Goal: Information Seeking & Learning: Check status

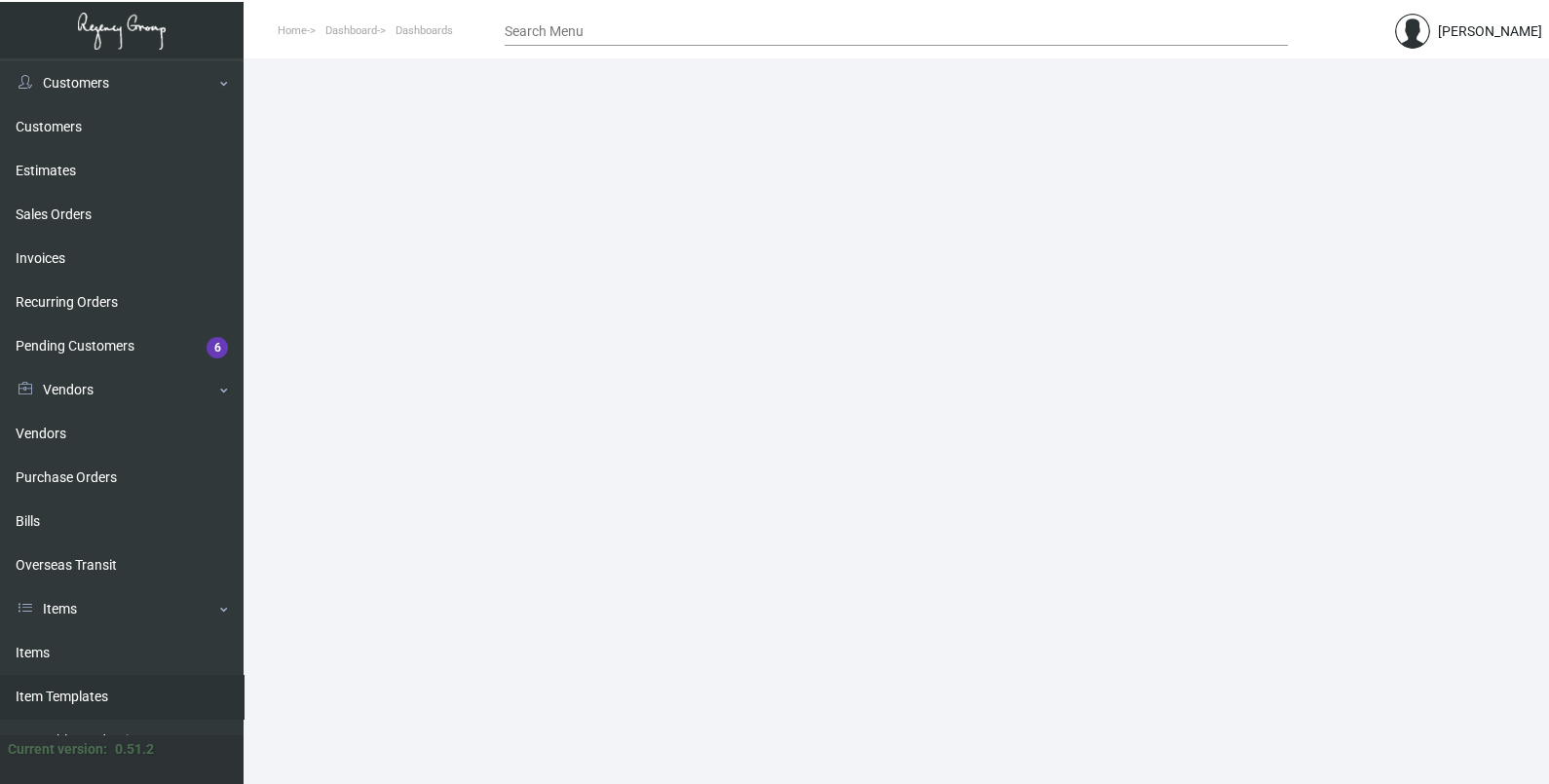
scroll to position [121, 0]
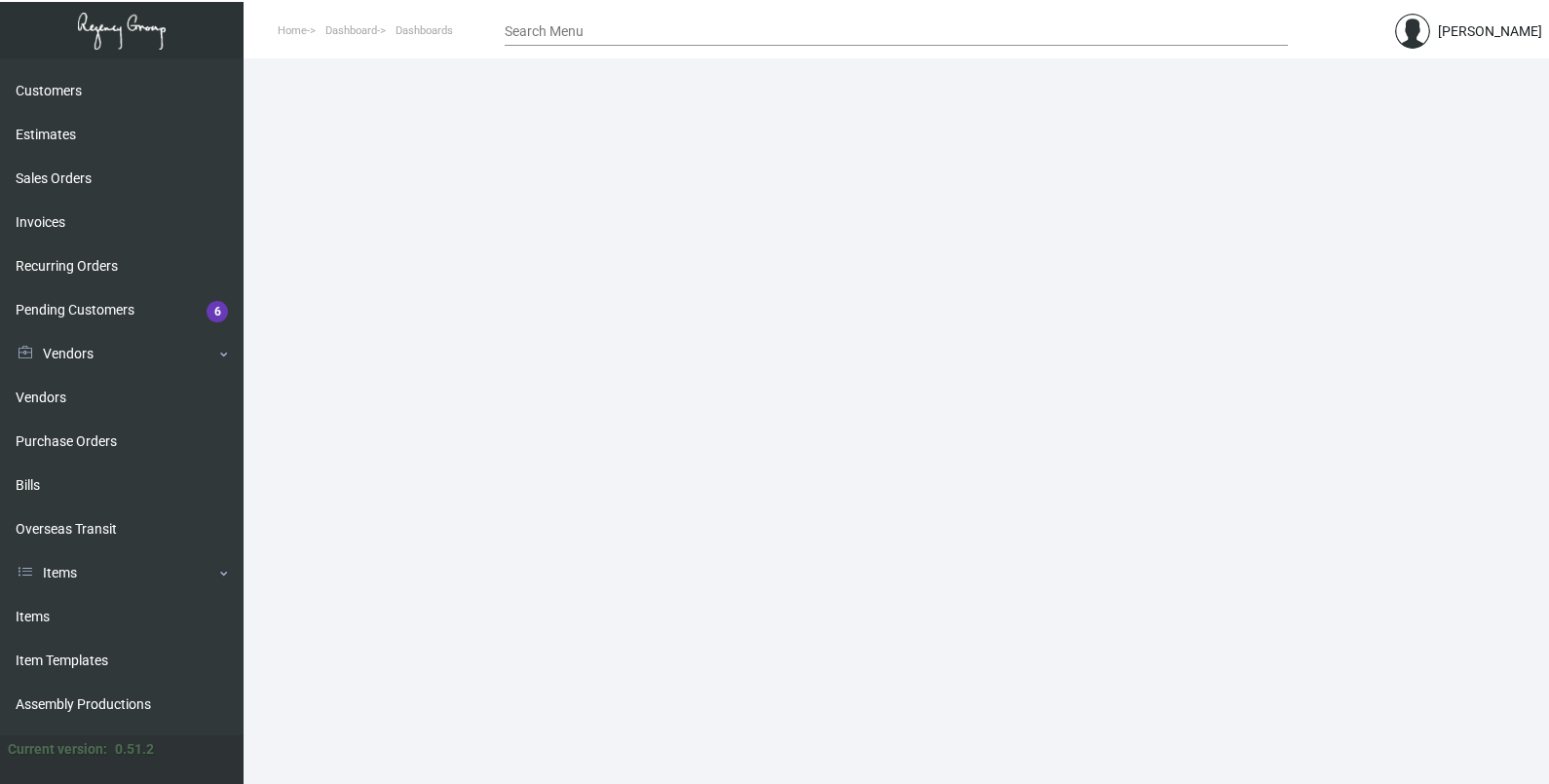
drag, startPoint x: 71, startPoint y: 613, endPoint x: 452, endPoint y: 530, distance: 389.9
click at [71, 613] on link "Items" at bounding box center [122, 616] width 244 height 44
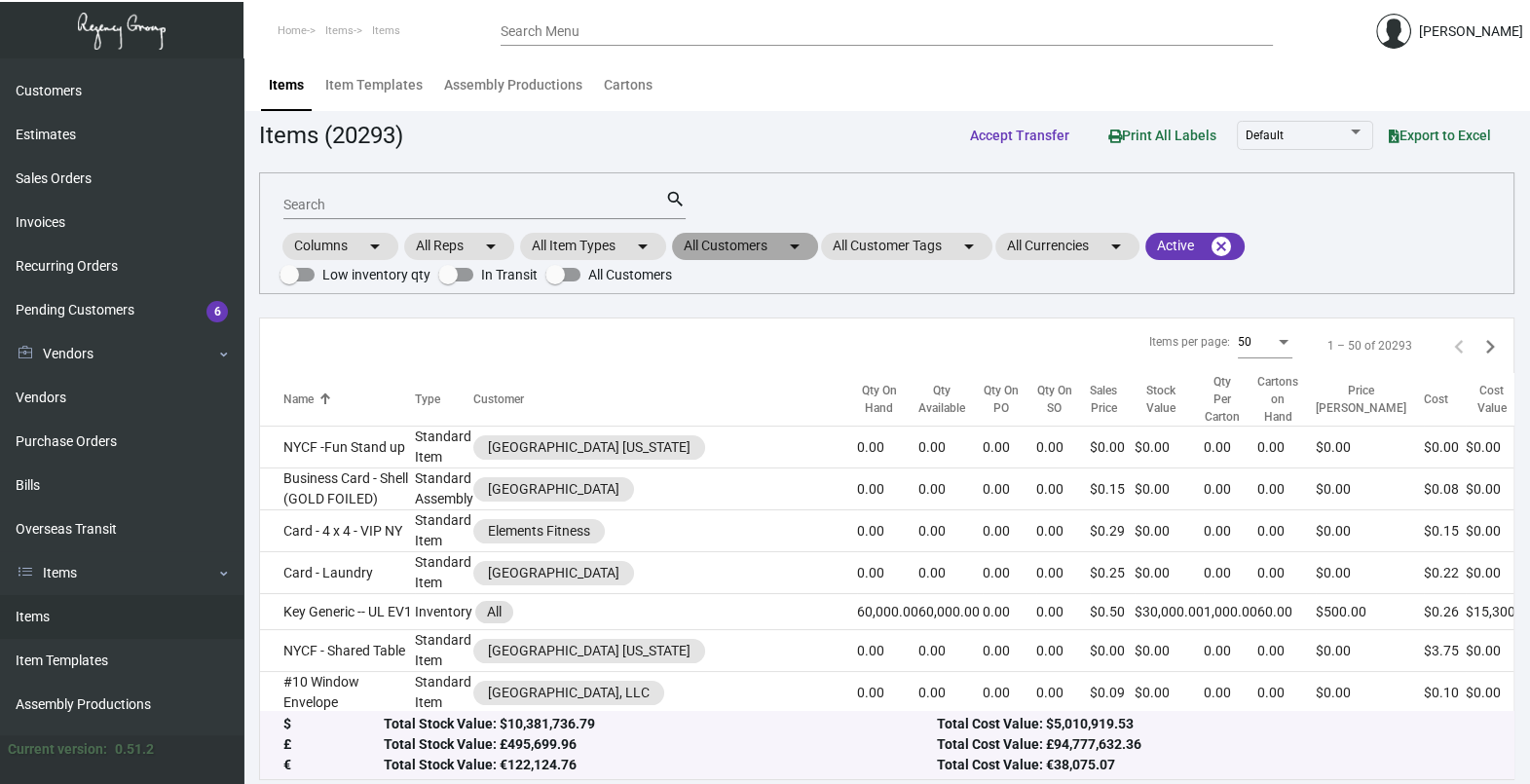
click at [774, 258] on mat-chip "All Customers arrow_drop_down" at bounding box center [745, 247] width 146 height 27
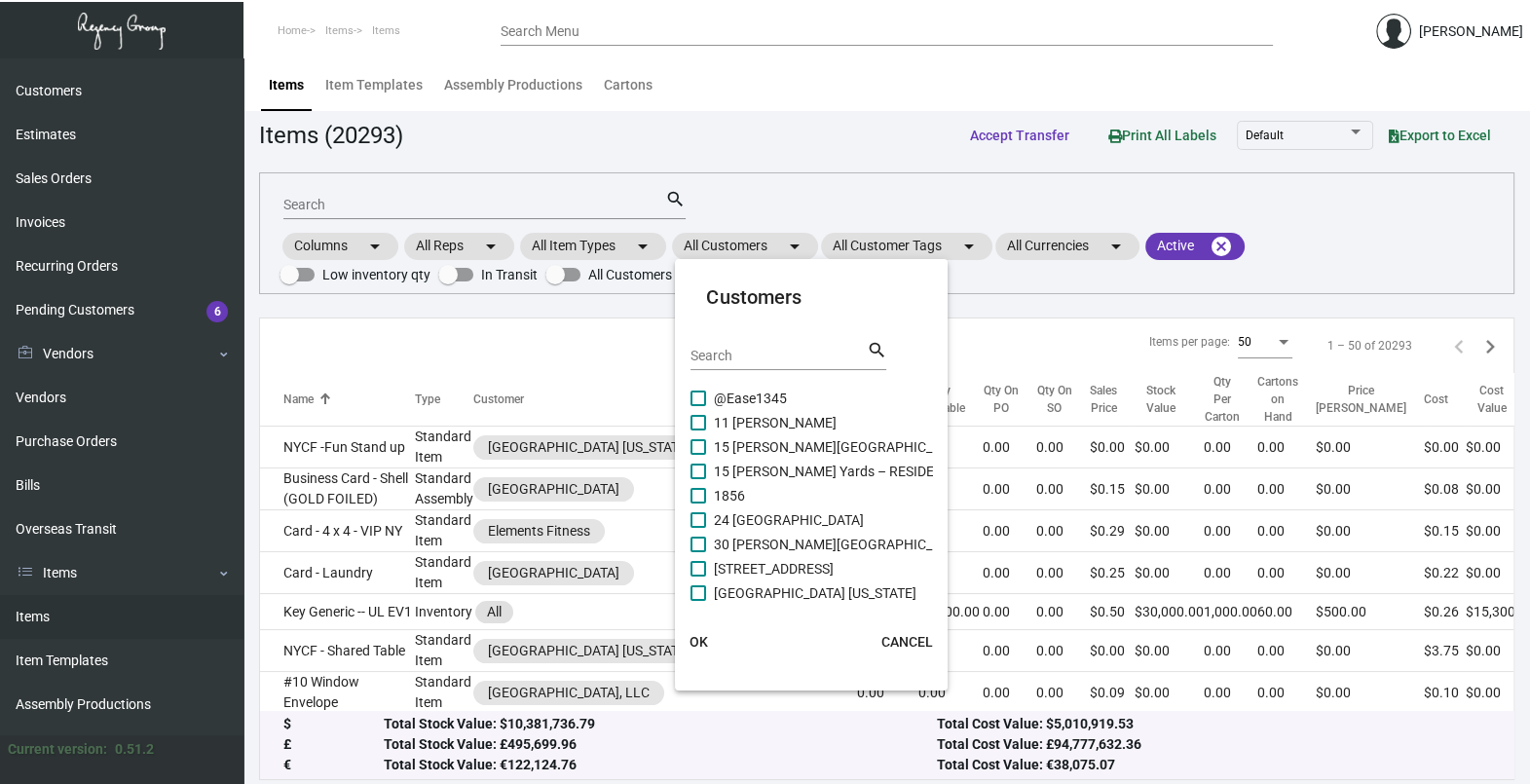
click at [761, 361] on input "Search" at bounding box center [778, 356] width 176 height 16
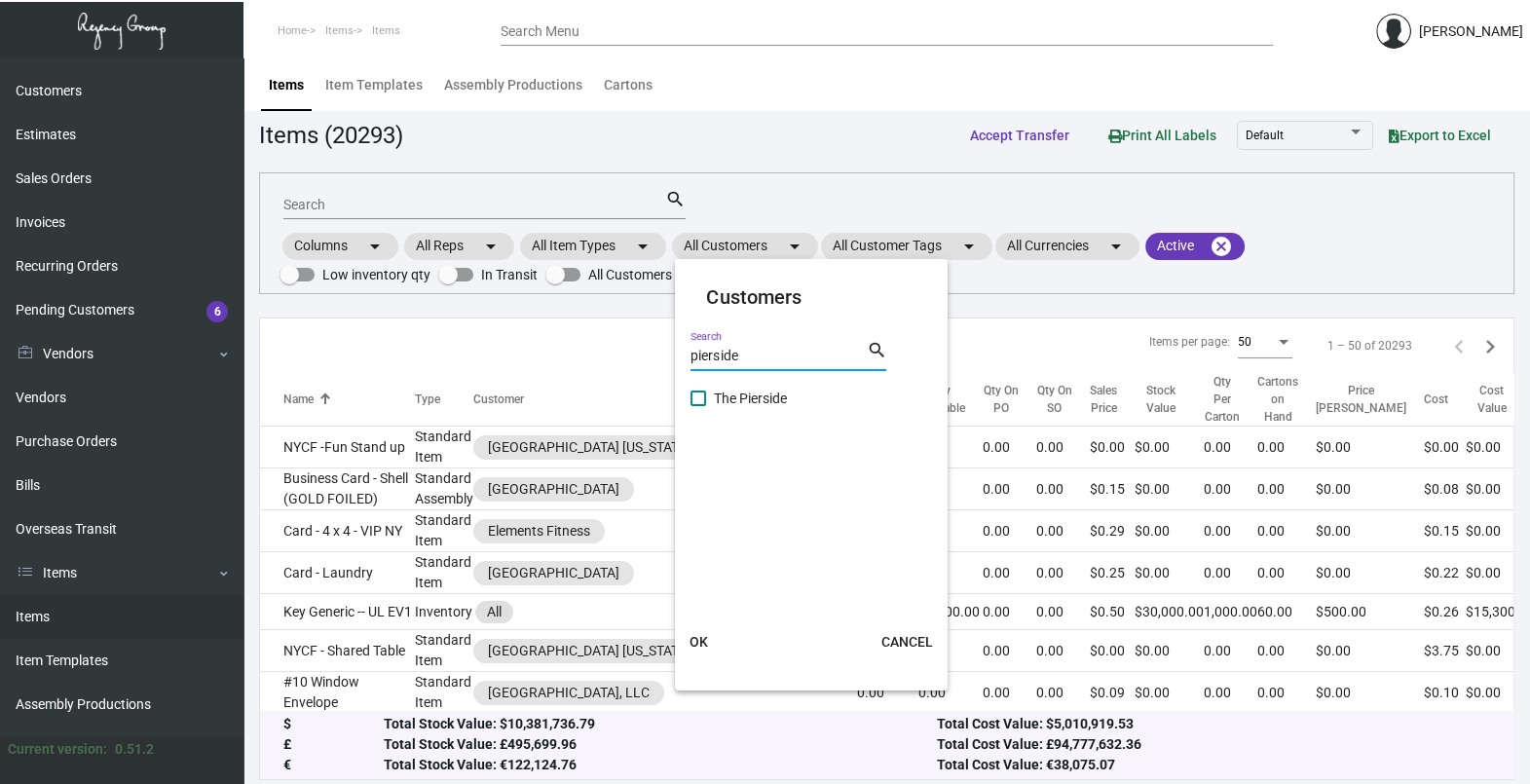
type input "pierside"
click at [761, 401] on span "The Pierside" at bounding box center [750, 398] width 73 height 23
click at [698, 406] on input "The Pierside" at bounding box center [697, 406] width 1 height 1
checkbox input "true"
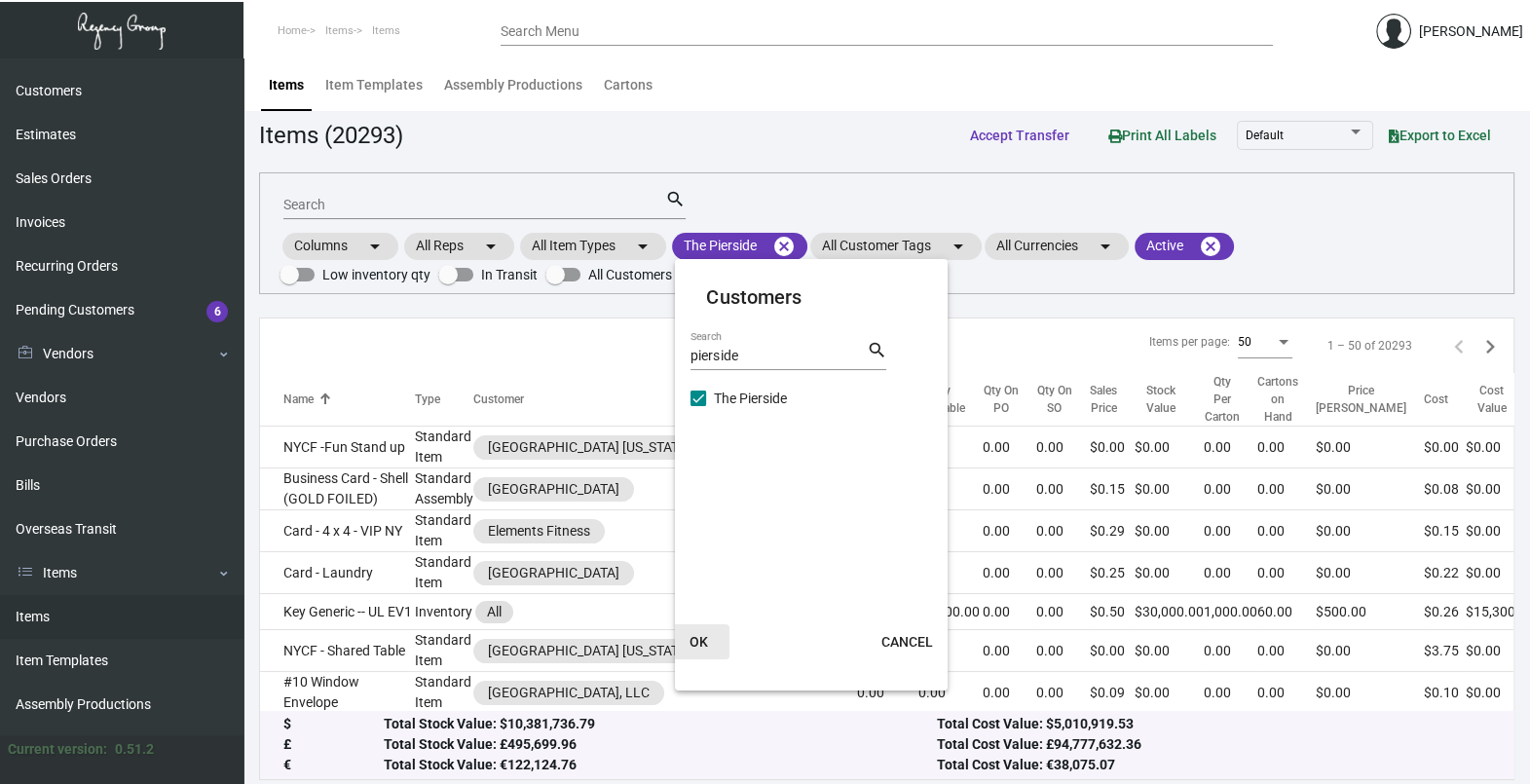
click at [691, 644] on span "OK" at bounding box center [698, 642] width 19 height 16
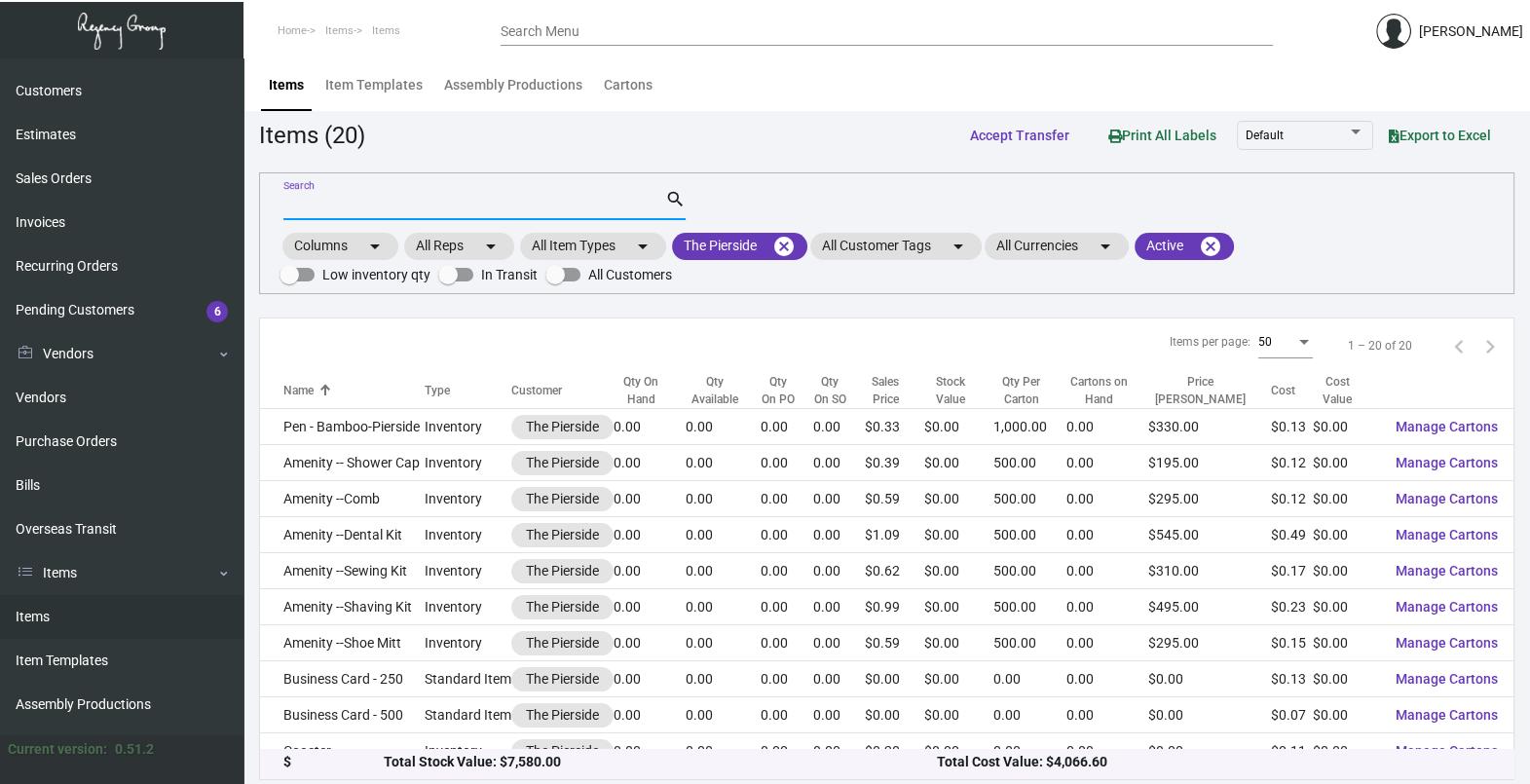
click at [418, 201] on input "Search" at bounding box center [474, 206] width 381 height 16
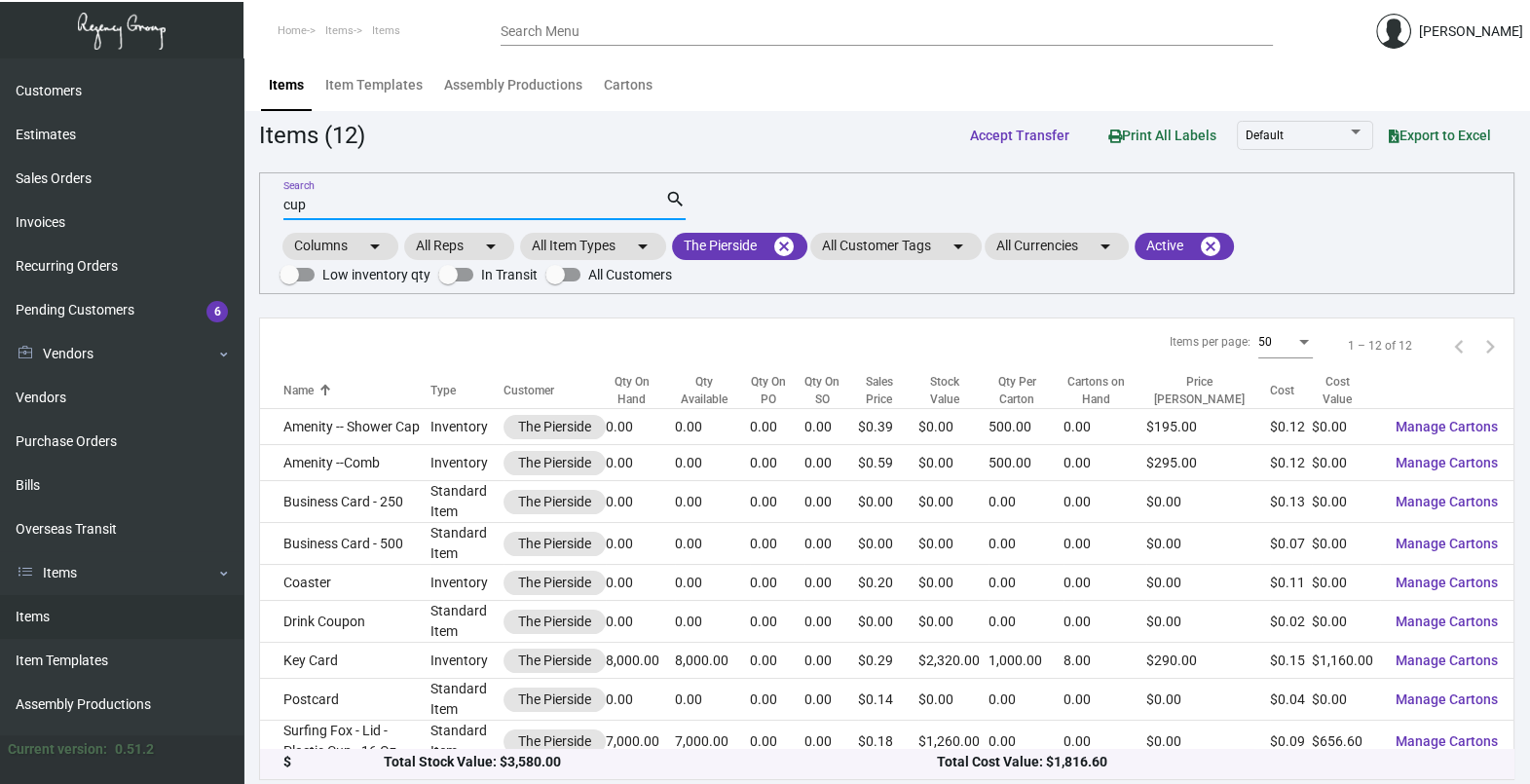
type input "cup"
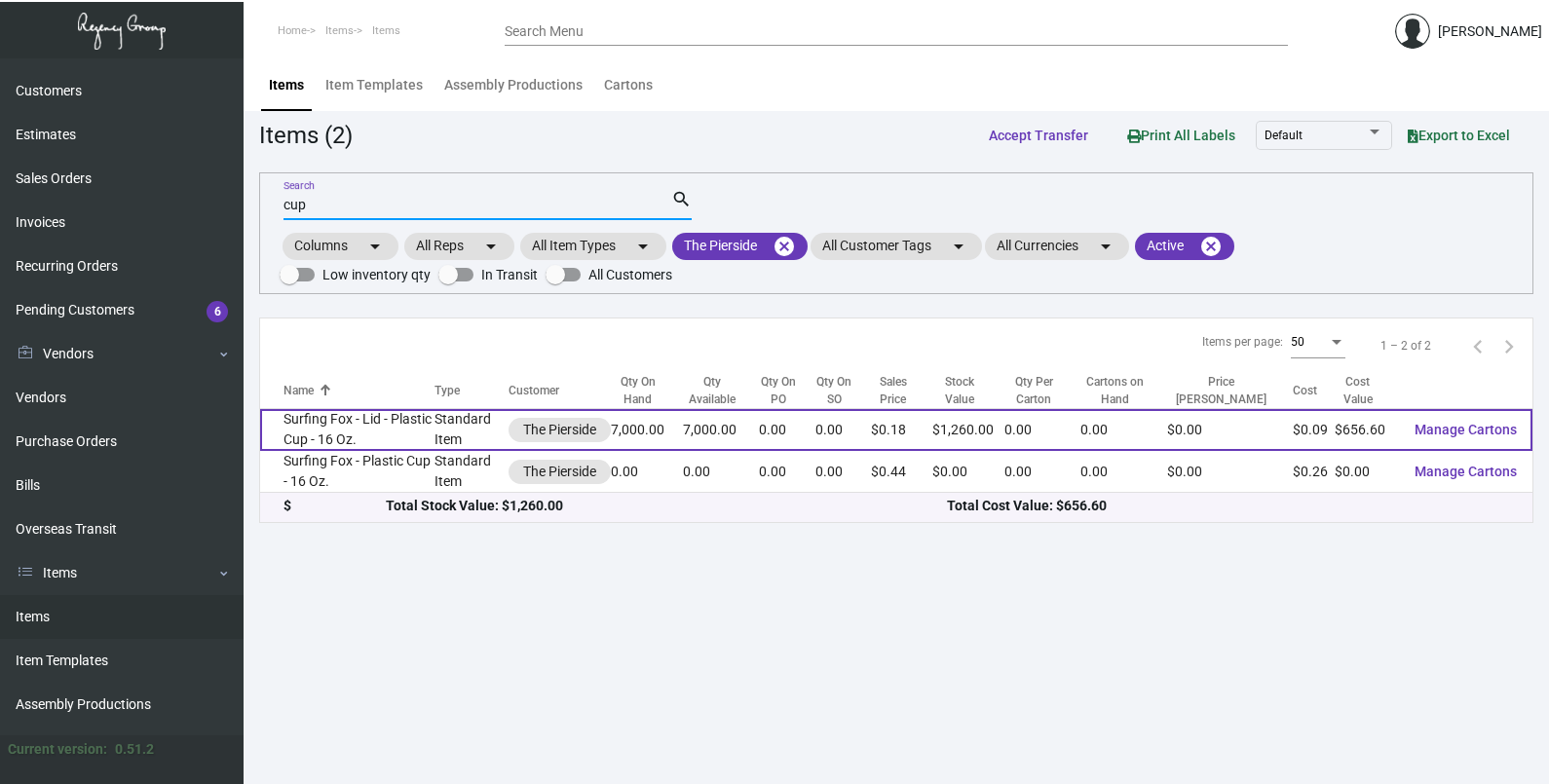
click at [404, 440] on td "Surfing Fox - Lid - Plastic Cup - 16 Oz." at bounding box center [347, 429] width 175 height 42
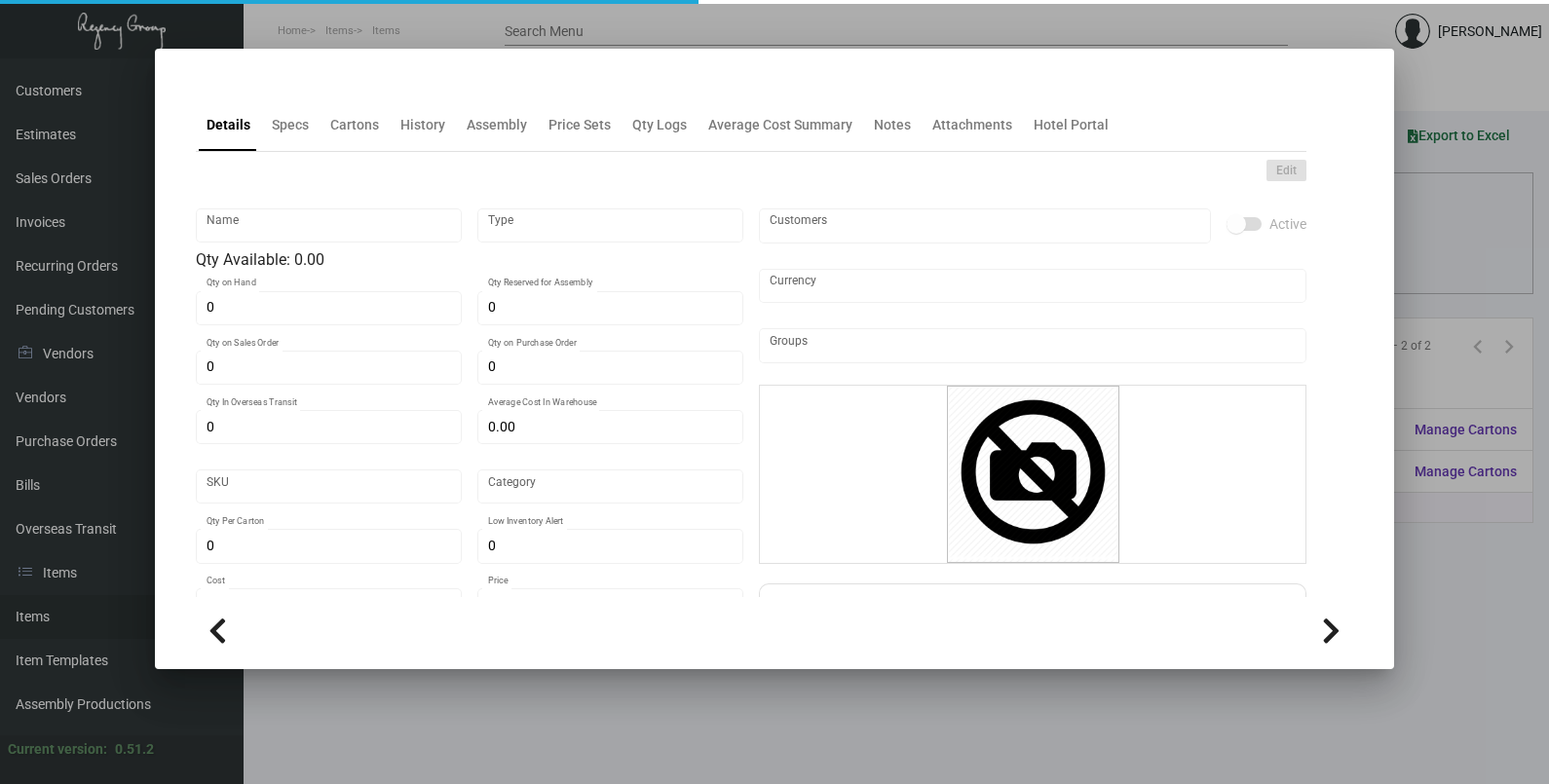
type input "Surfing Fox - Lid - Plastic Cup - 16 Oz."
type input "Standard Item"
type input "7,000"
type input "$ 0.0938"
type input "Standard"
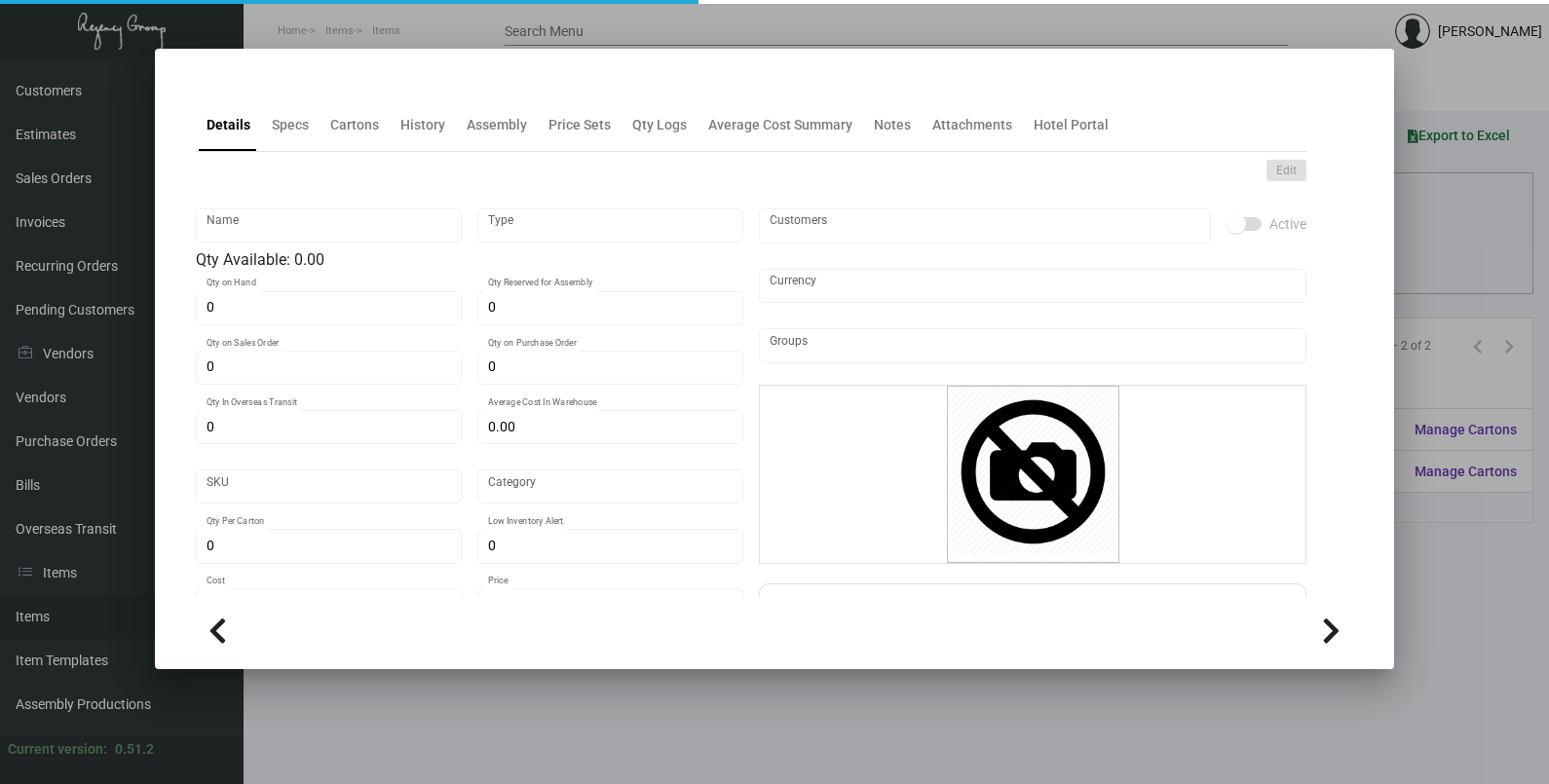
type input "1,000"
type input "$ 0.0938"
type input "$ 0.18"
checkbox input "true"
type input "United States Dollar $"
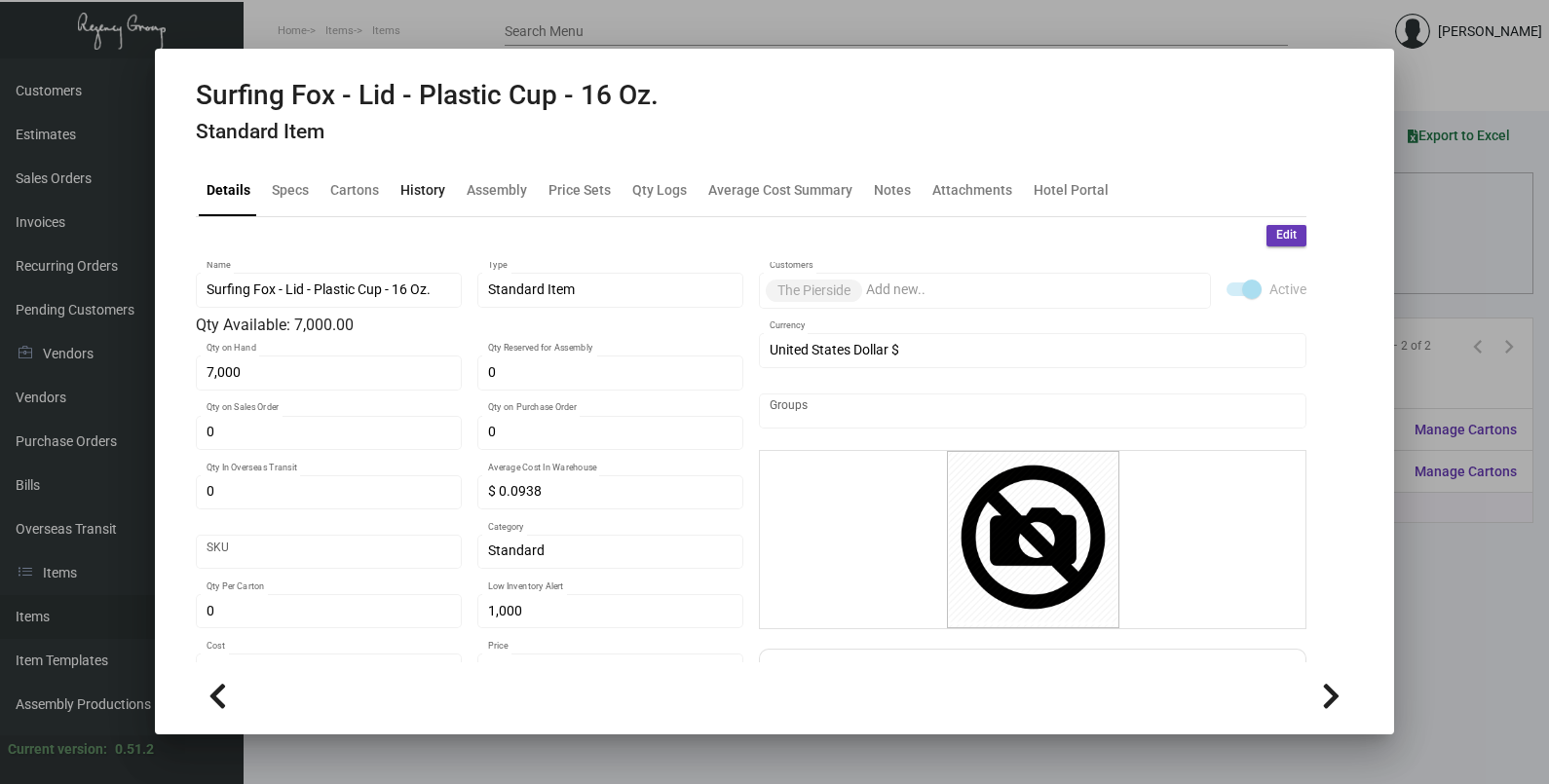
click at [429, 197] on div "History" at bounding box center [422, 189] width 45 height 20
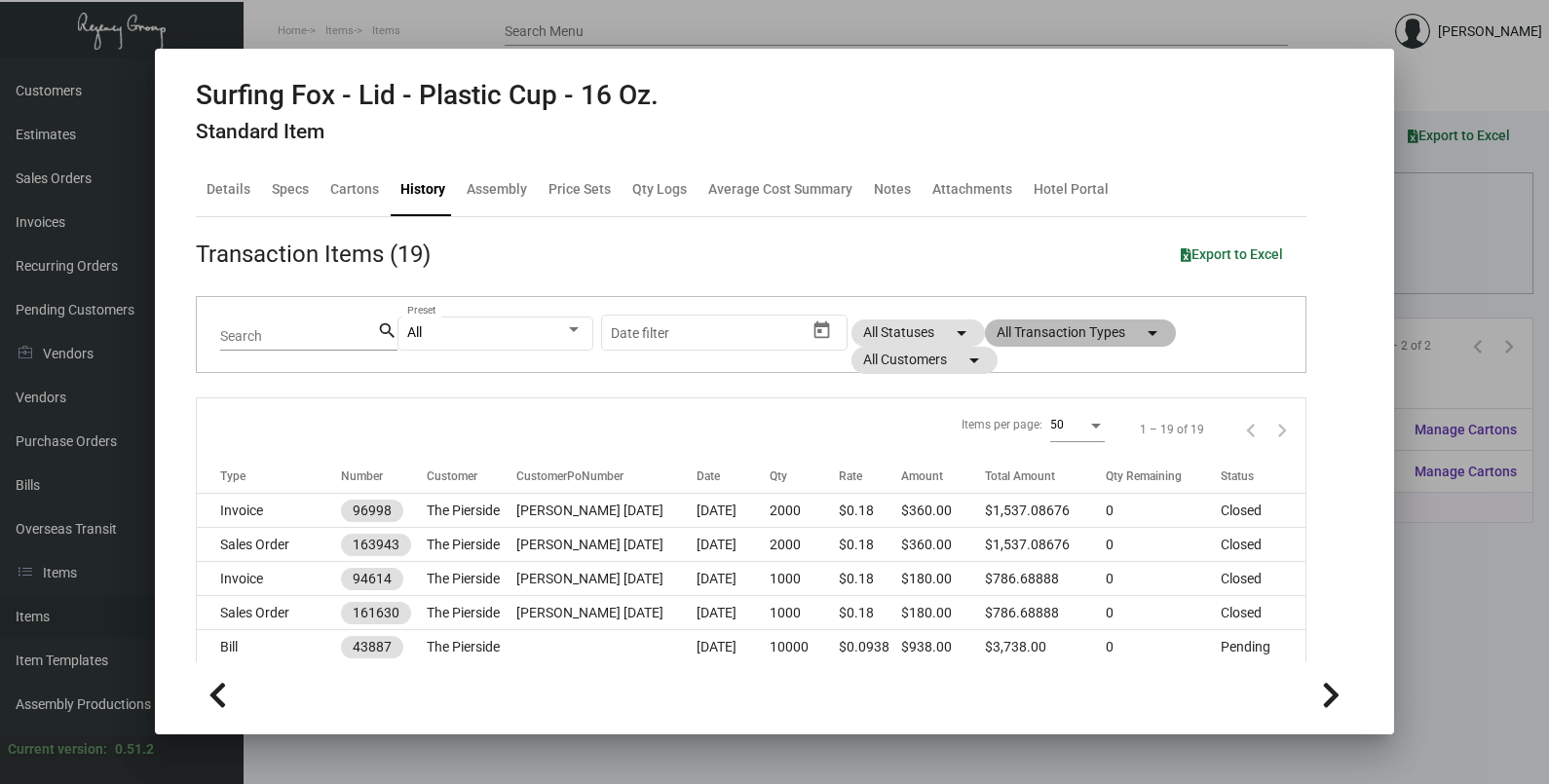
click at [1079, 331] on mat-chip "All Transaction Types arrow_drop_down" at bounding box center [1081, 333] width 191 height 27
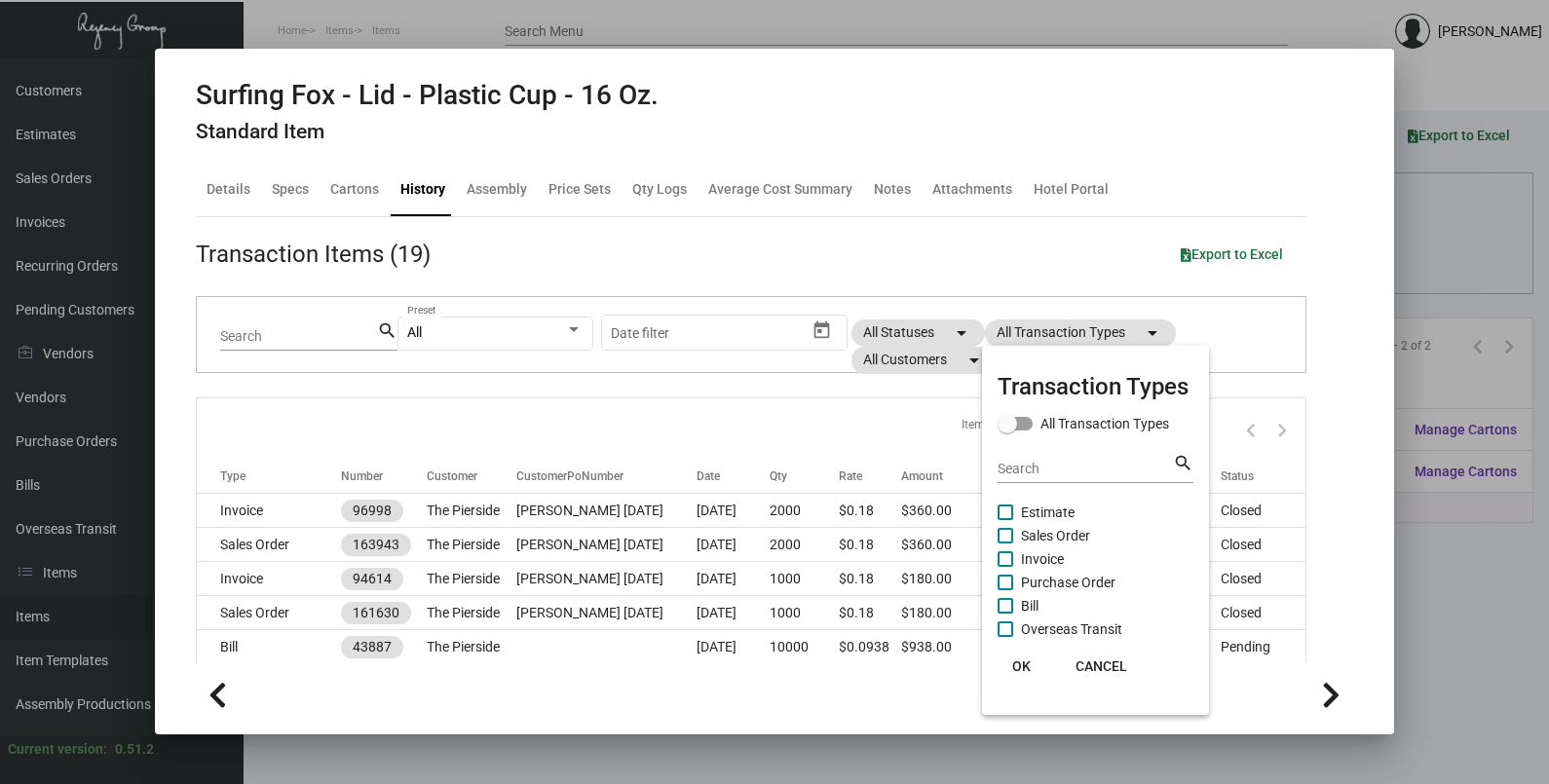
click at [1077, 578] on span "Purchase Order" at bounding box center [1068, 582] width 95 height 23
click at [1006, 590] on input "Purchase Order" at bounding box center [1005, 590] width 1 height 1
checkbox input "true"
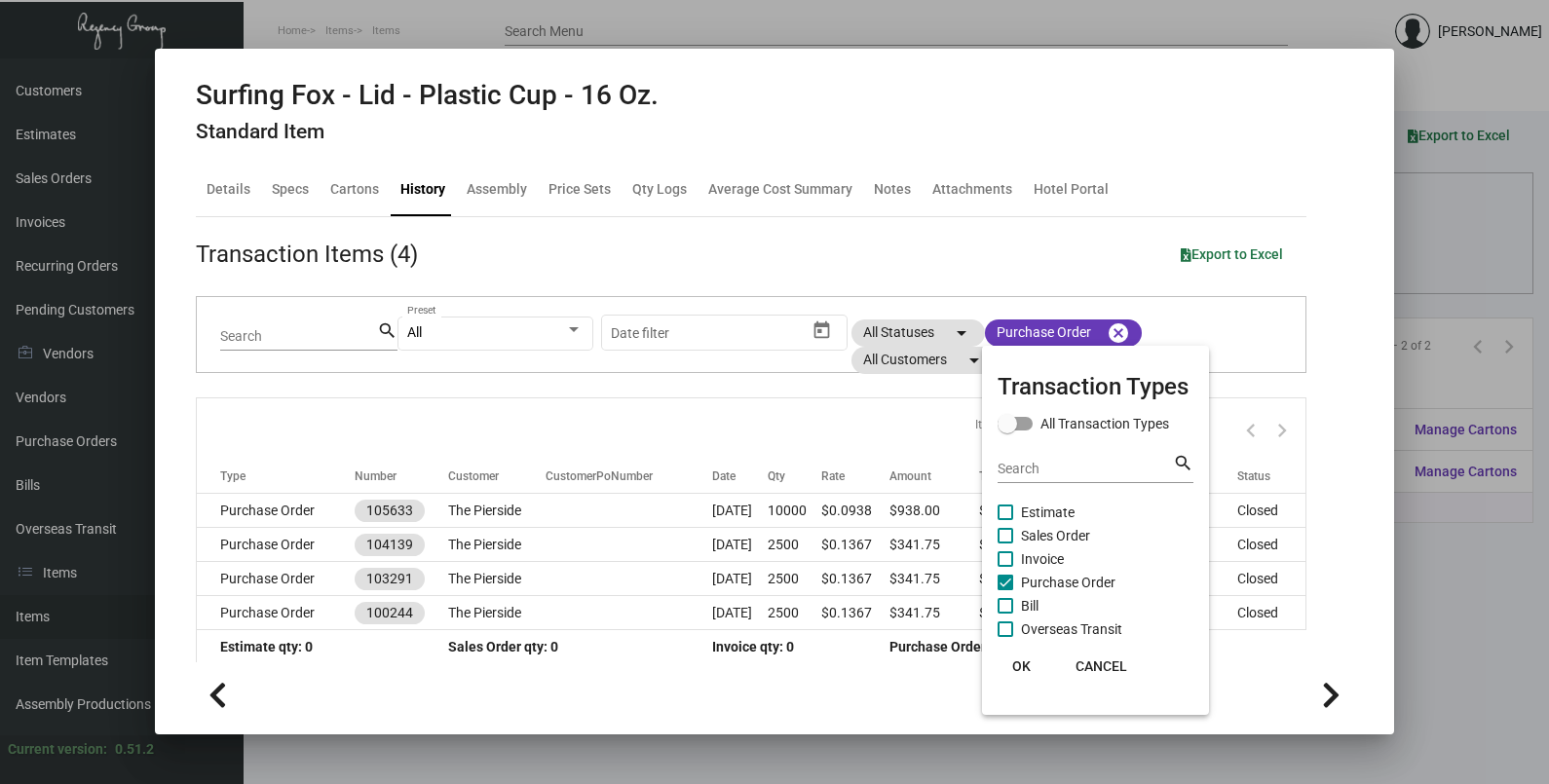
click at [1013, 665] on span "OK" at bounding box center [1021, 666] width 19 height 16
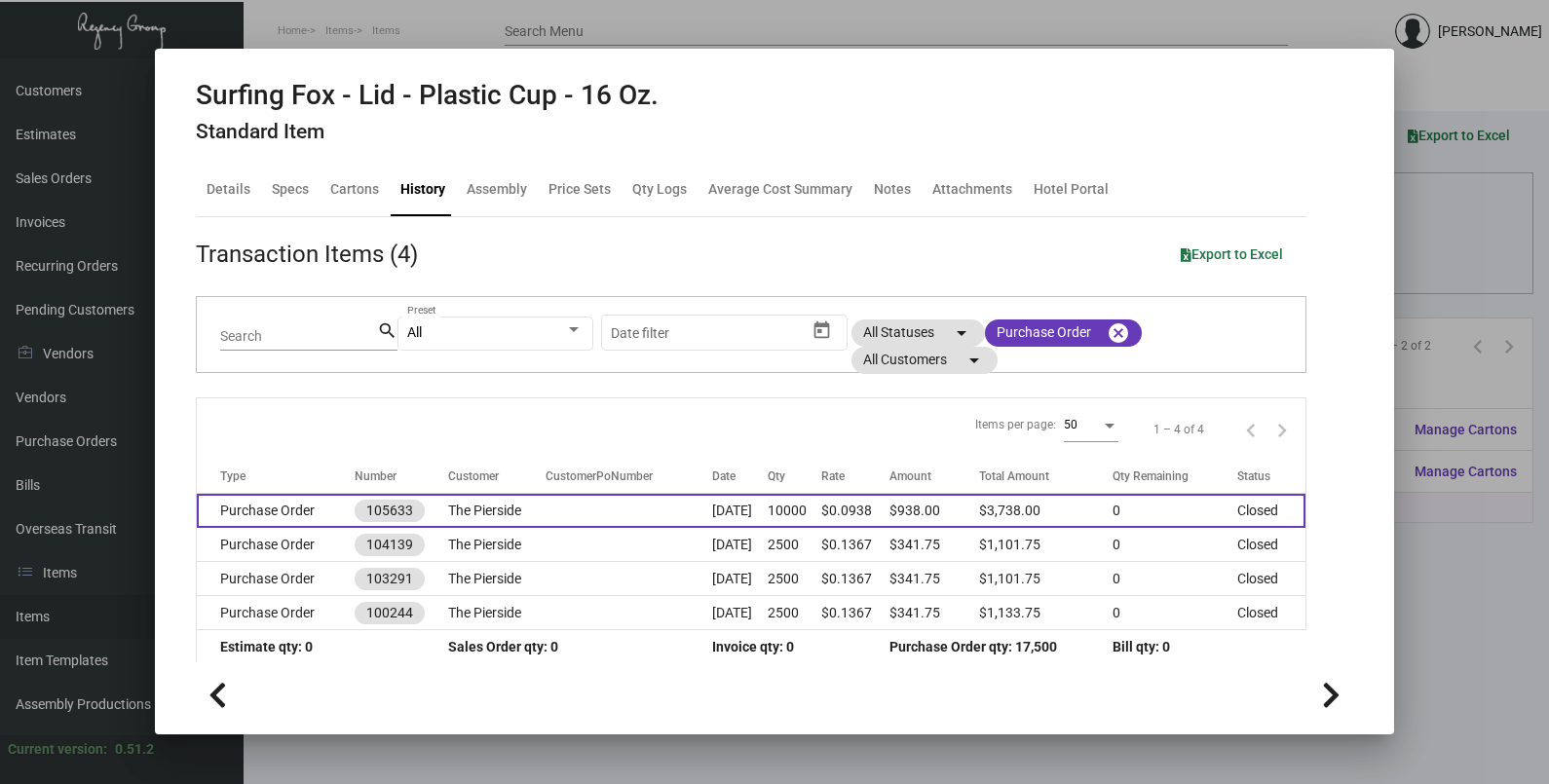
click at [731, 513] on td "[DATE]" at bounding box center [739, 510] width 56 height 34
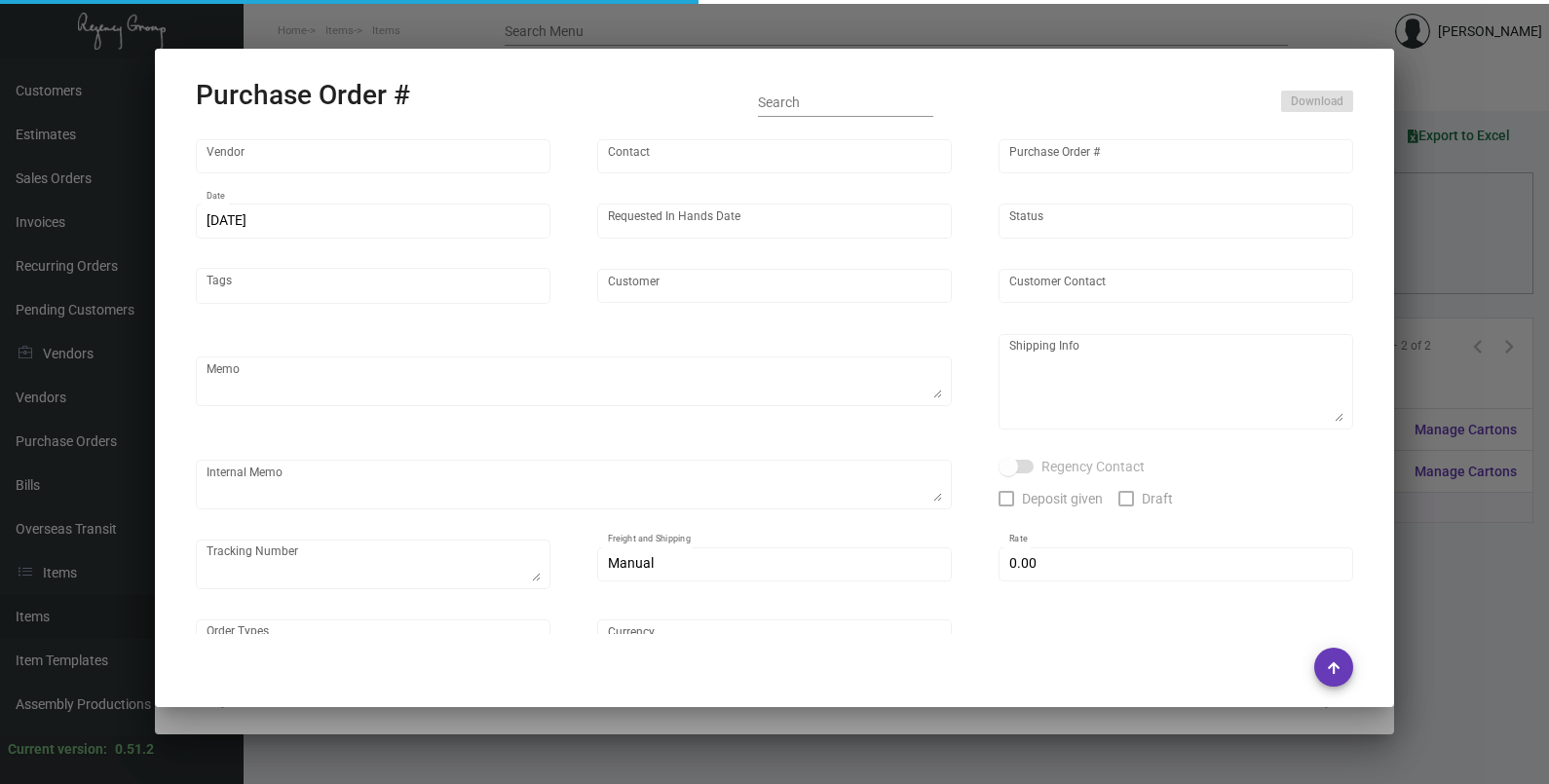
type input "AMERICAN ACCENTS"
type input "Order Entry"
type input "105633"
type input "[DATE]"
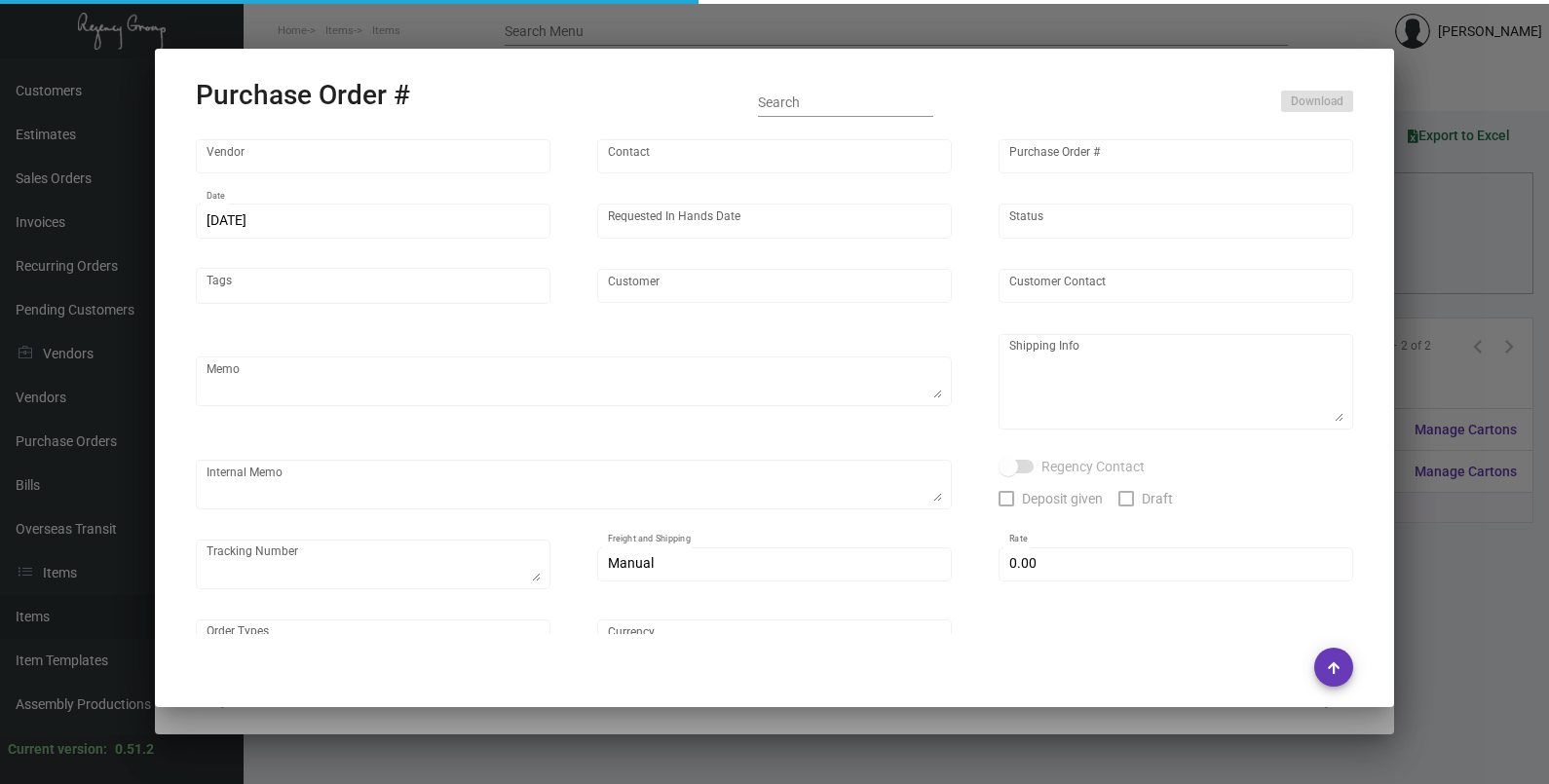
type input "The Pierside"
type textarea "Repeat Previous PO 104139.BLIND Ship via UPS Ground Acct# 1AY276."
type textarea "Regency Group LA [STREET_ADDRESS]"
checkbox input "true"
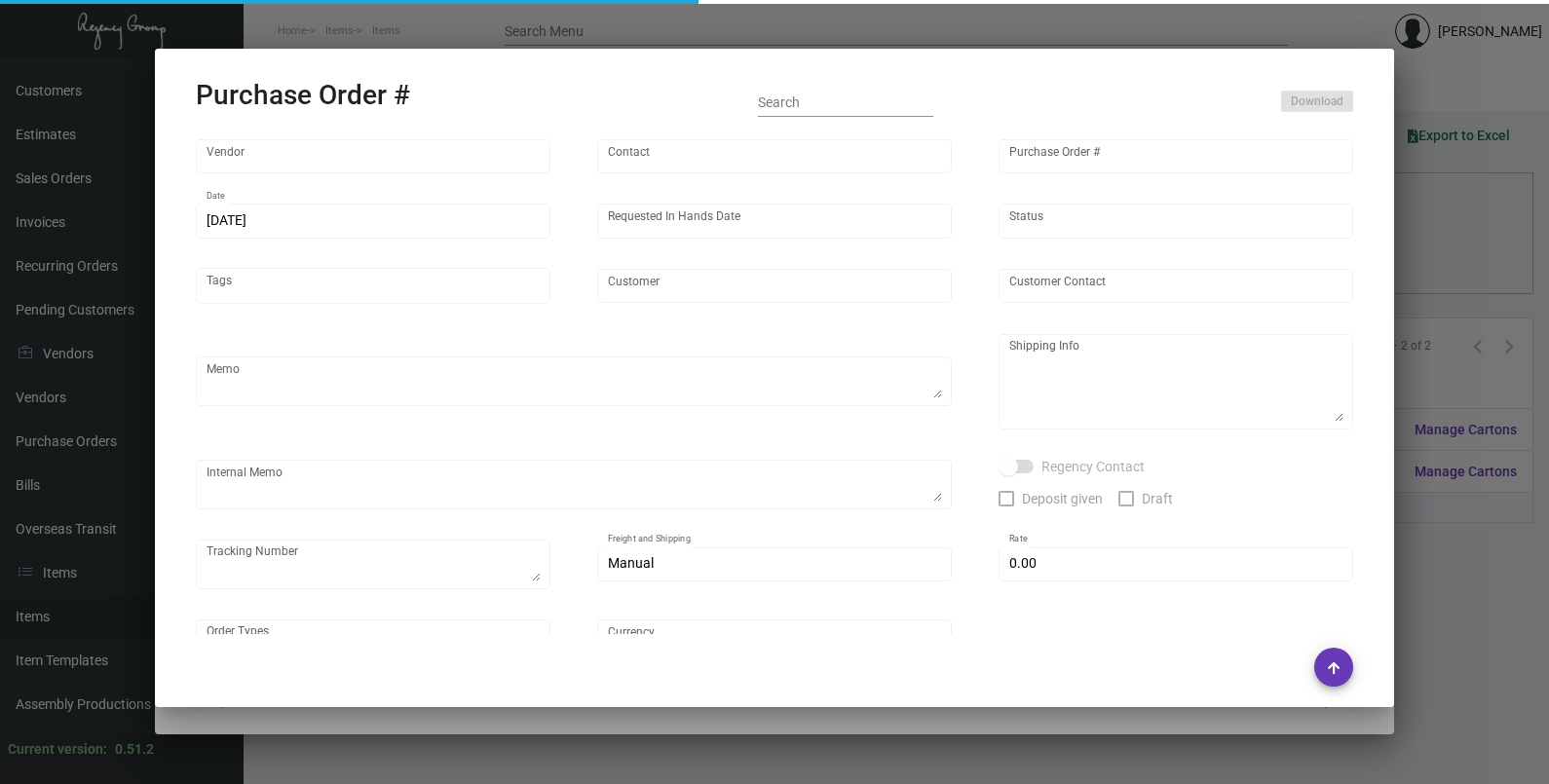
type input "$ 160.00"
type input "United States Dollar $"
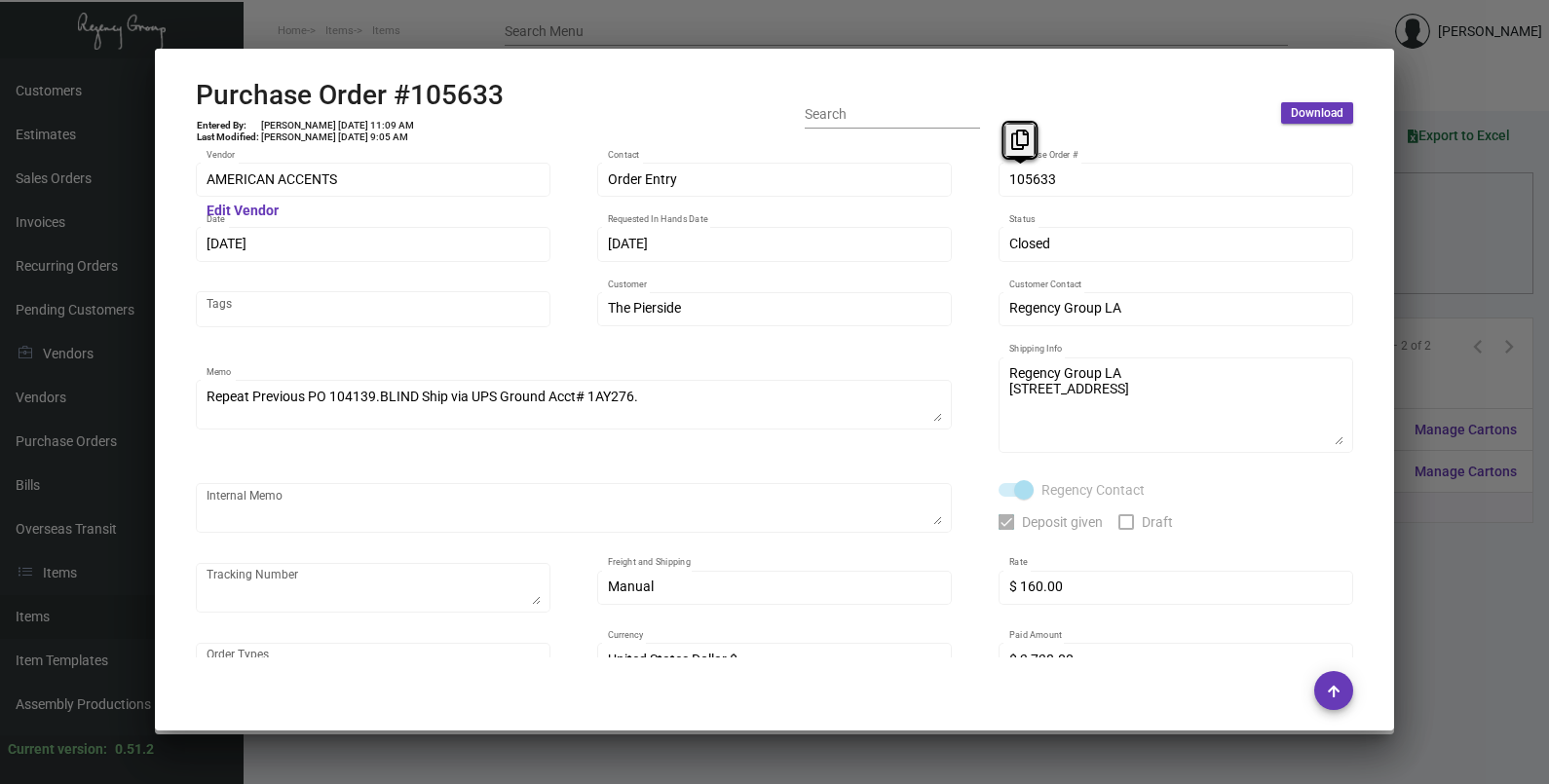
drag, startPoint x: 1028, startPoint y: 176, endPoint x: 997, endPoint y: 120, distance: 64.0
click at [1012, 141] on icon at bounding box center [1020, 139] width 18 height 20
drag, startPoint x: 232, startPoint y: 240, endPoint x: 229, endPoint y: 209, distance: 31.1
click at [229, 209] on button at bounding box center [239, 205] width 32 height 35
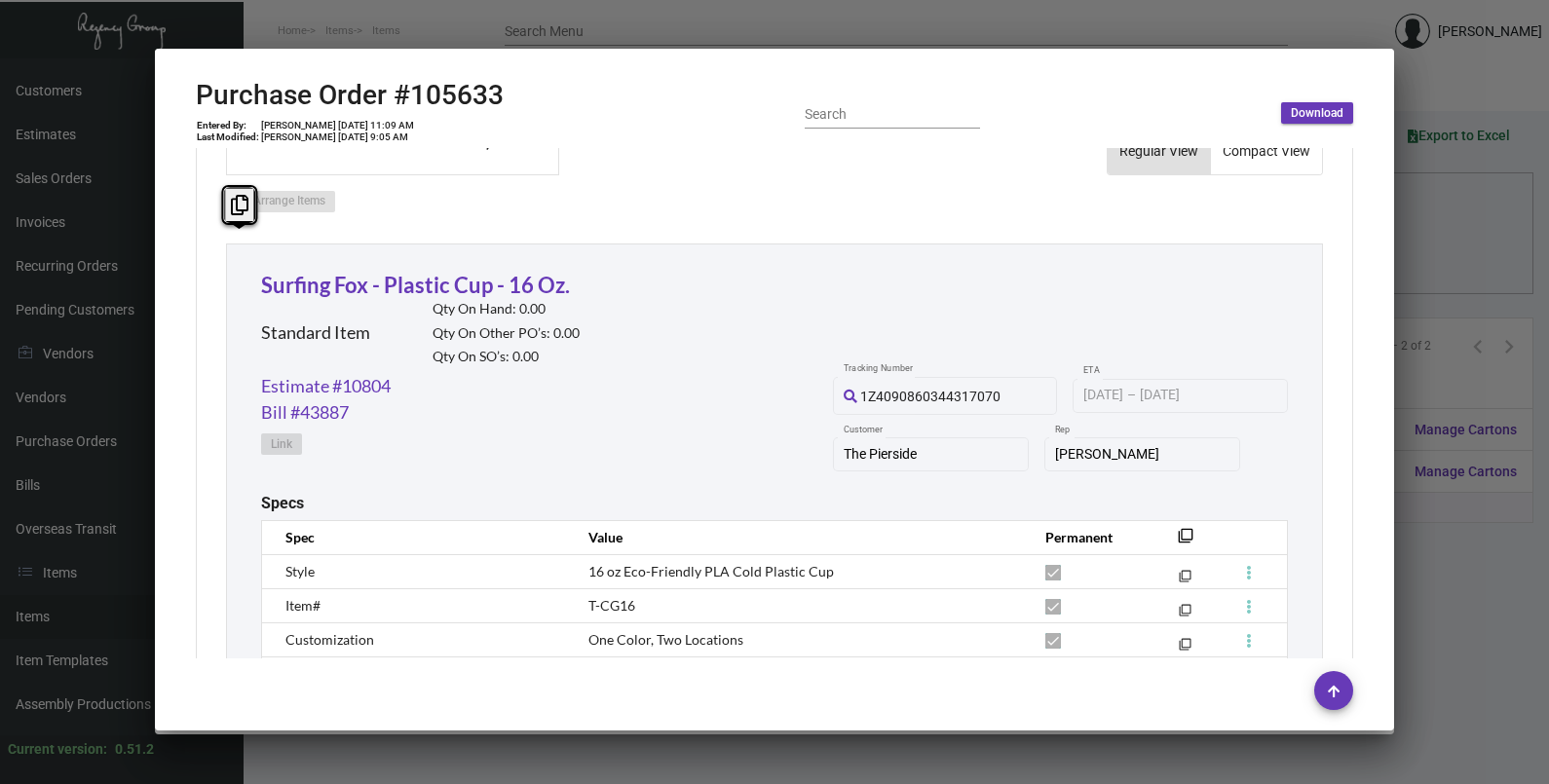
scroll to position [1217, 0]
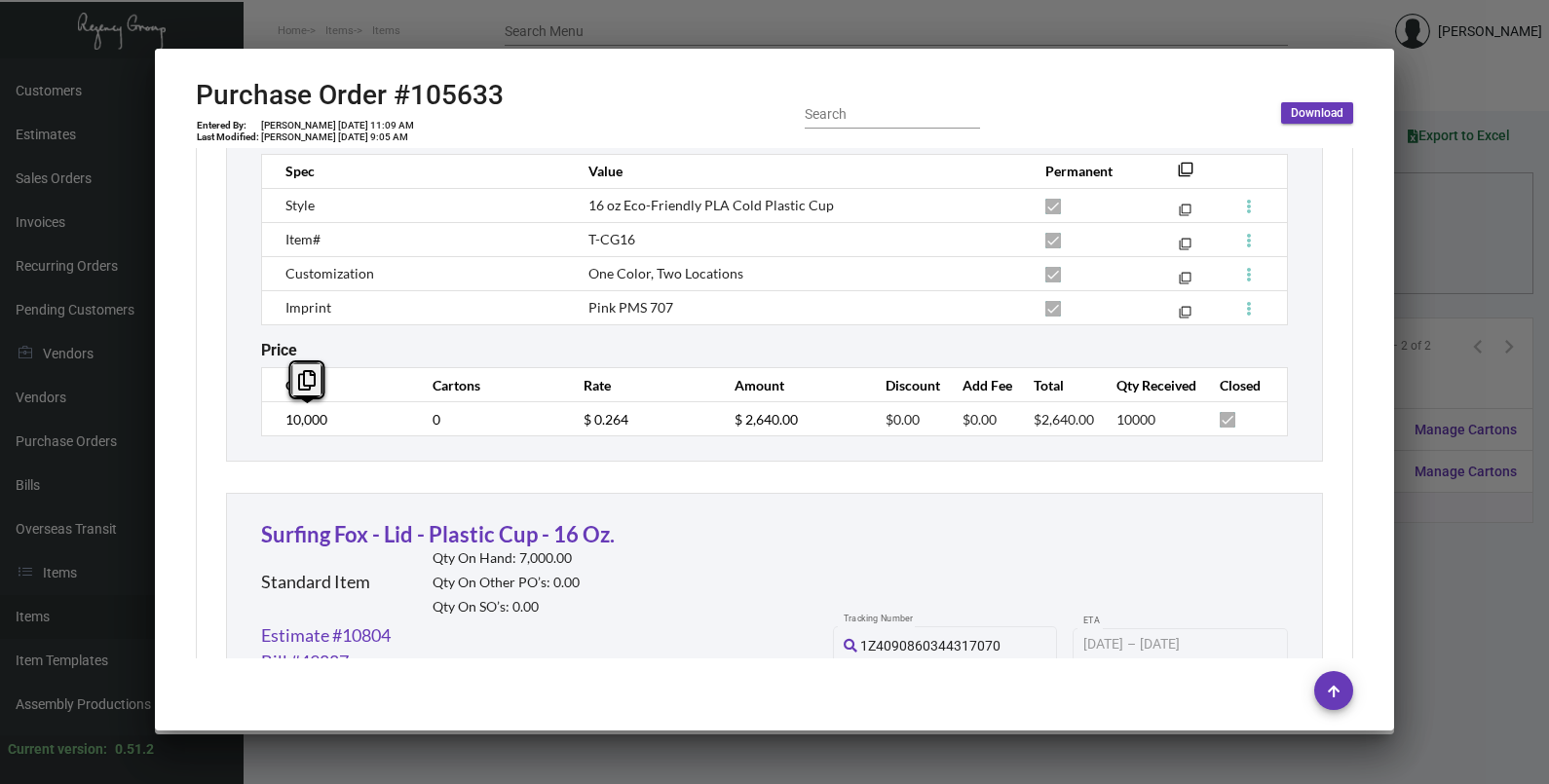
click at [283, 427] on td "10,000" at bounding box center [338, 418] width 151 height 34
click at [568, 419] on td "$ 0.264" at bounding box center [639, 418] width 151 height 34
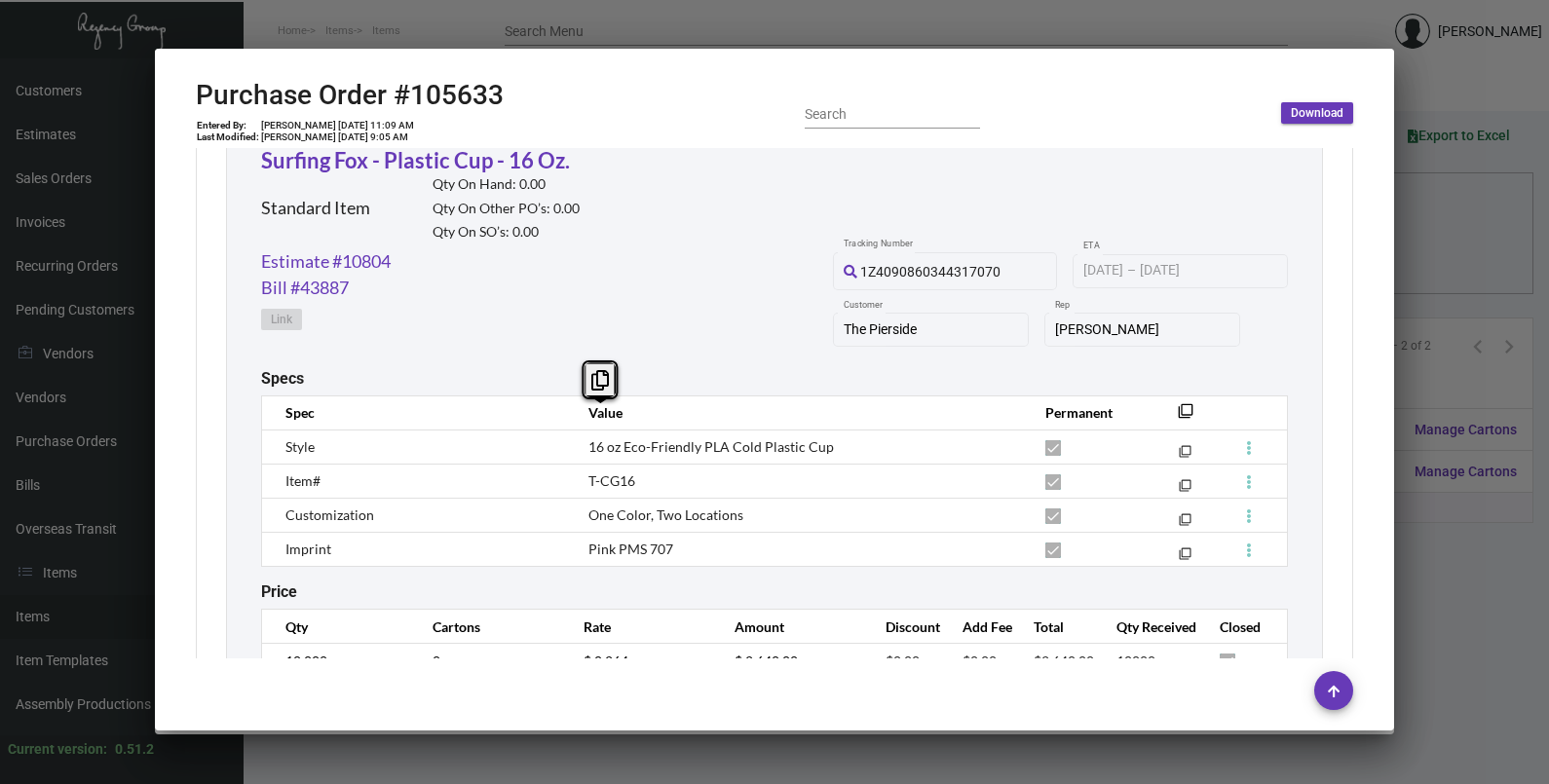
scroll to position [973, 0]
click at [384, 266] on link "Estimate #10804" at bounding box center [326, 264] width 130 height 26
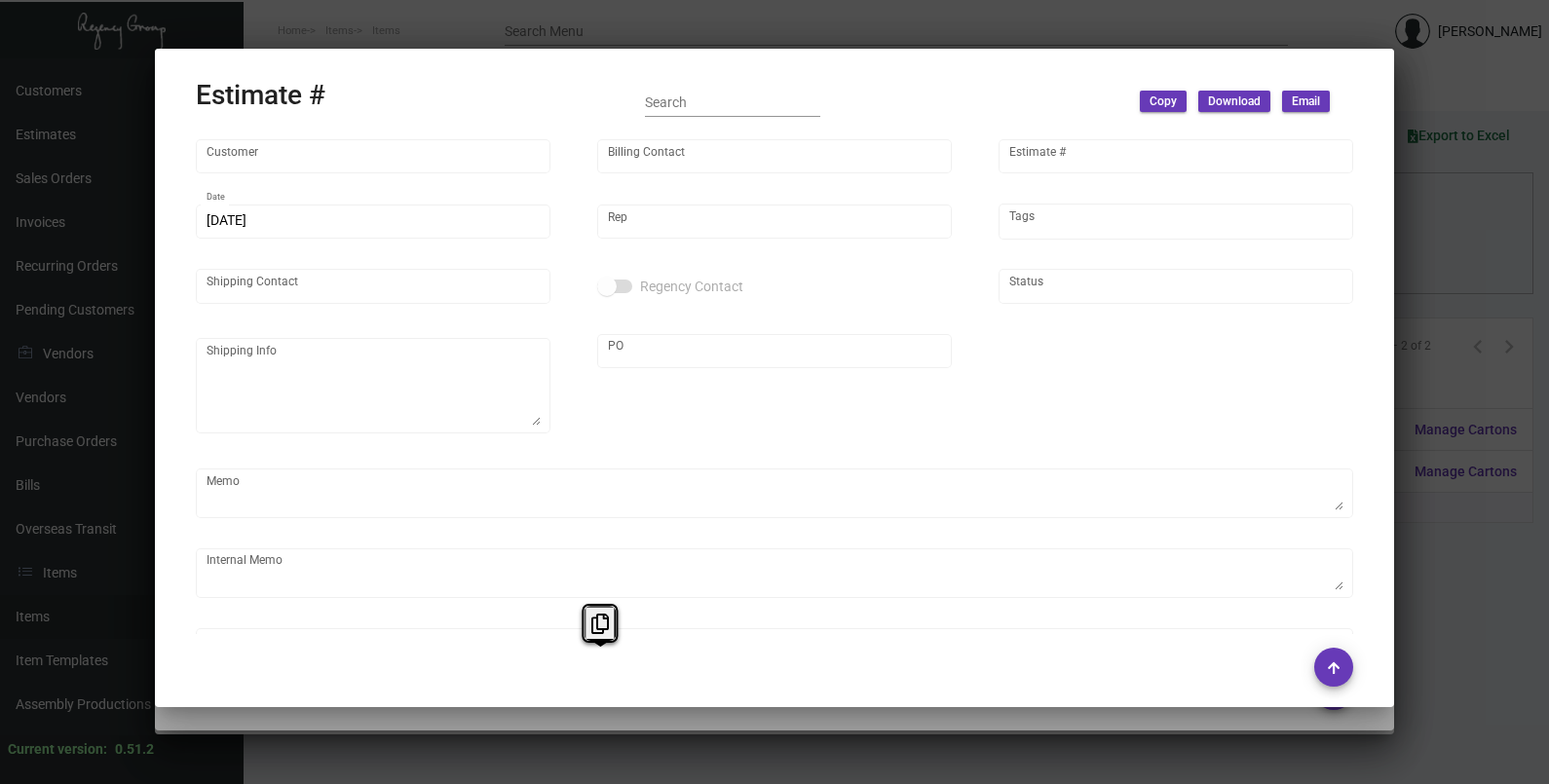
type input "The Pierside"
type input "[PERSON_NAME]"
type input "10804"
type input "[DATE]"
type input "[PERSON_NAME]"
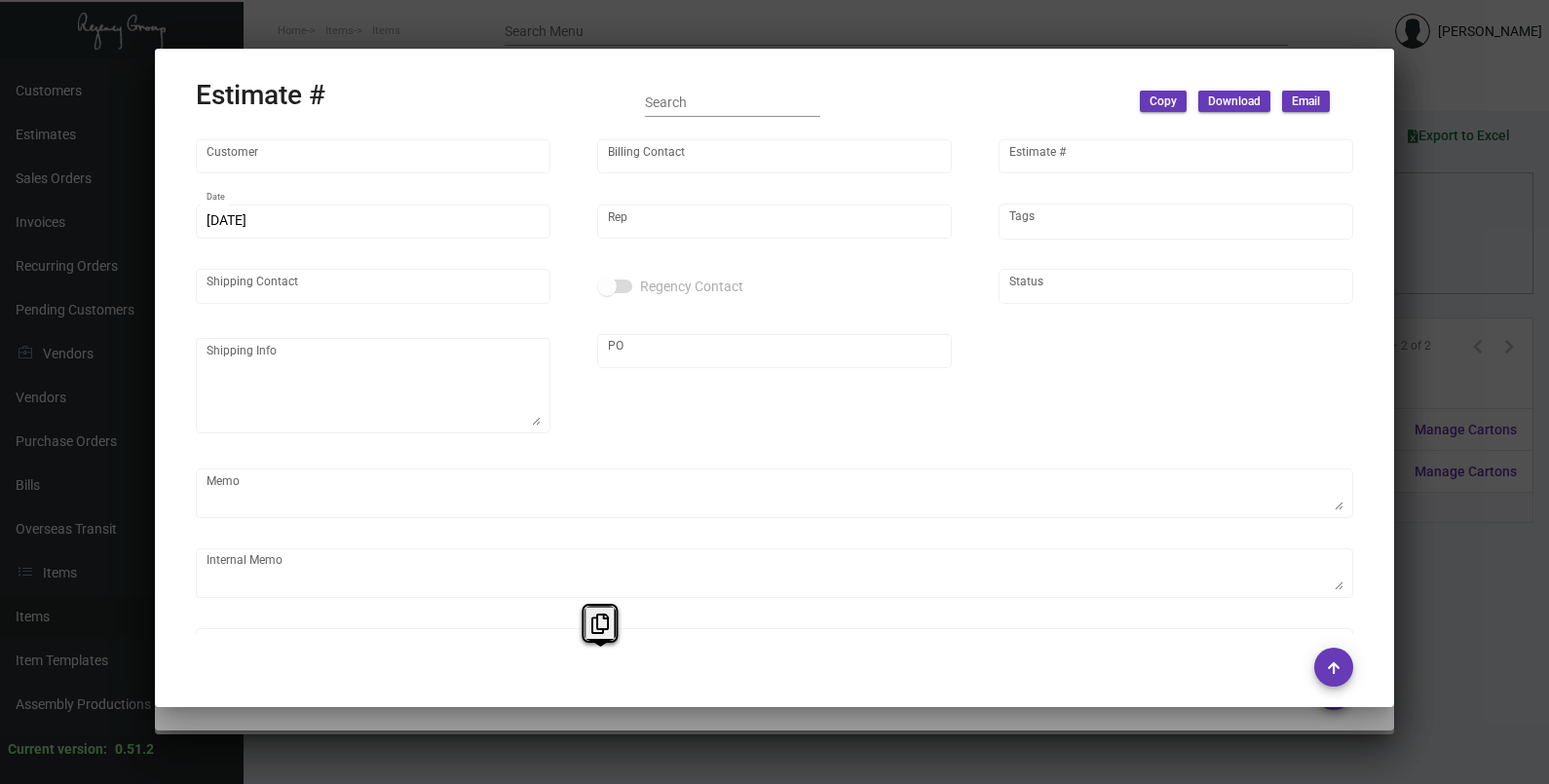
type input "[PERSON_NAME]"
type textarea "The Pierside - [PERSON_NAME] [STREET_ADDRESS][US_STATE]"
type input "United States Dollar $"
type input "$ 0.00"
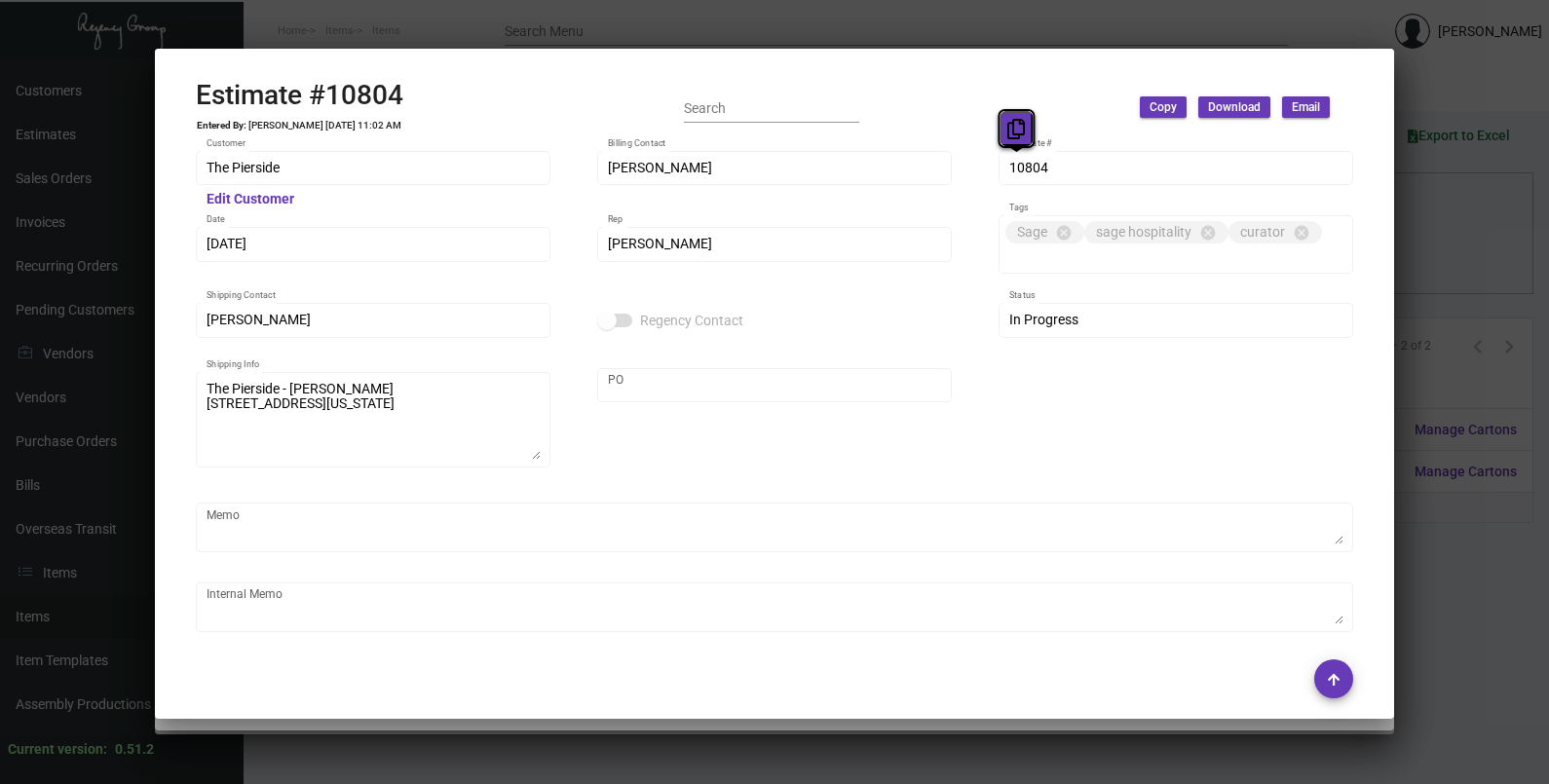
drag, startPoint x: 1006, startPoint y: 166, endPoint x: 1009, endPoint y: 115, distance: 51.1
click at [1009, 115] on button at bounding box center [1016, 129] width 32 height 35
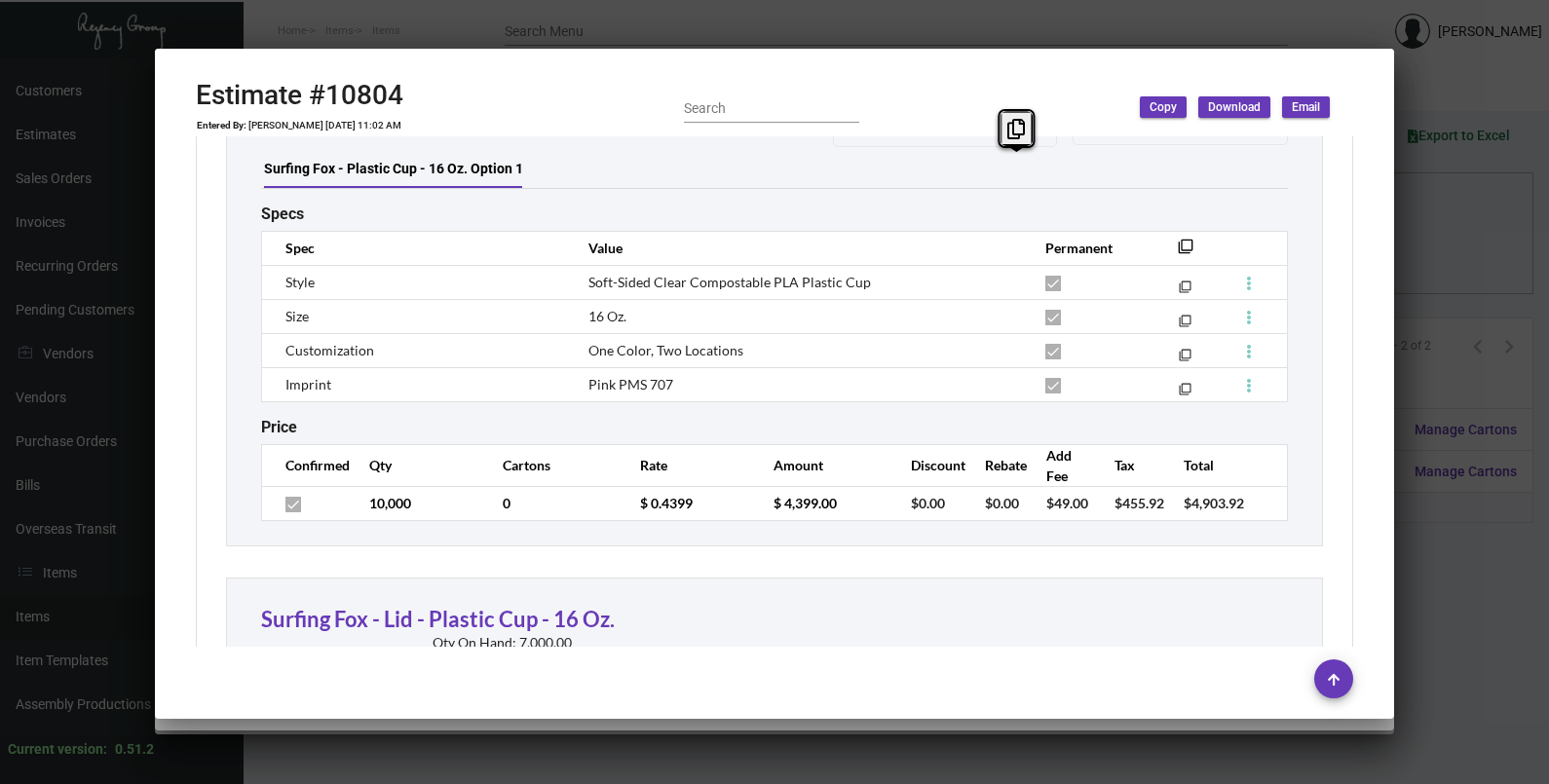
scroll to position [1461, 0]
